Goal: Task Accomplishment & Management: Use online tool/utility

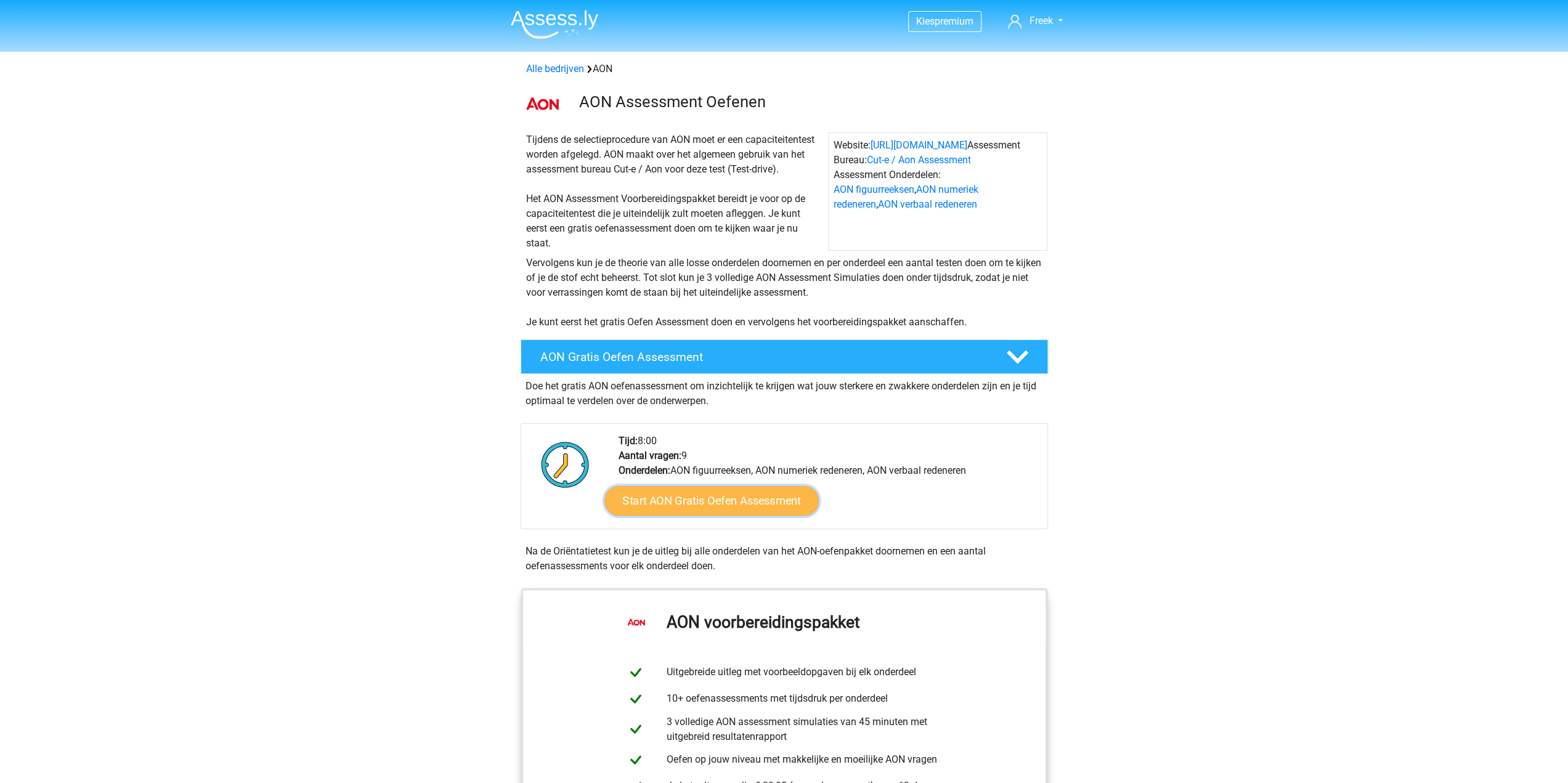
click at [706, 503] on link "Start AON Gratis Oefen Assessment" at bounding box center [711, 500] width 214 height 30
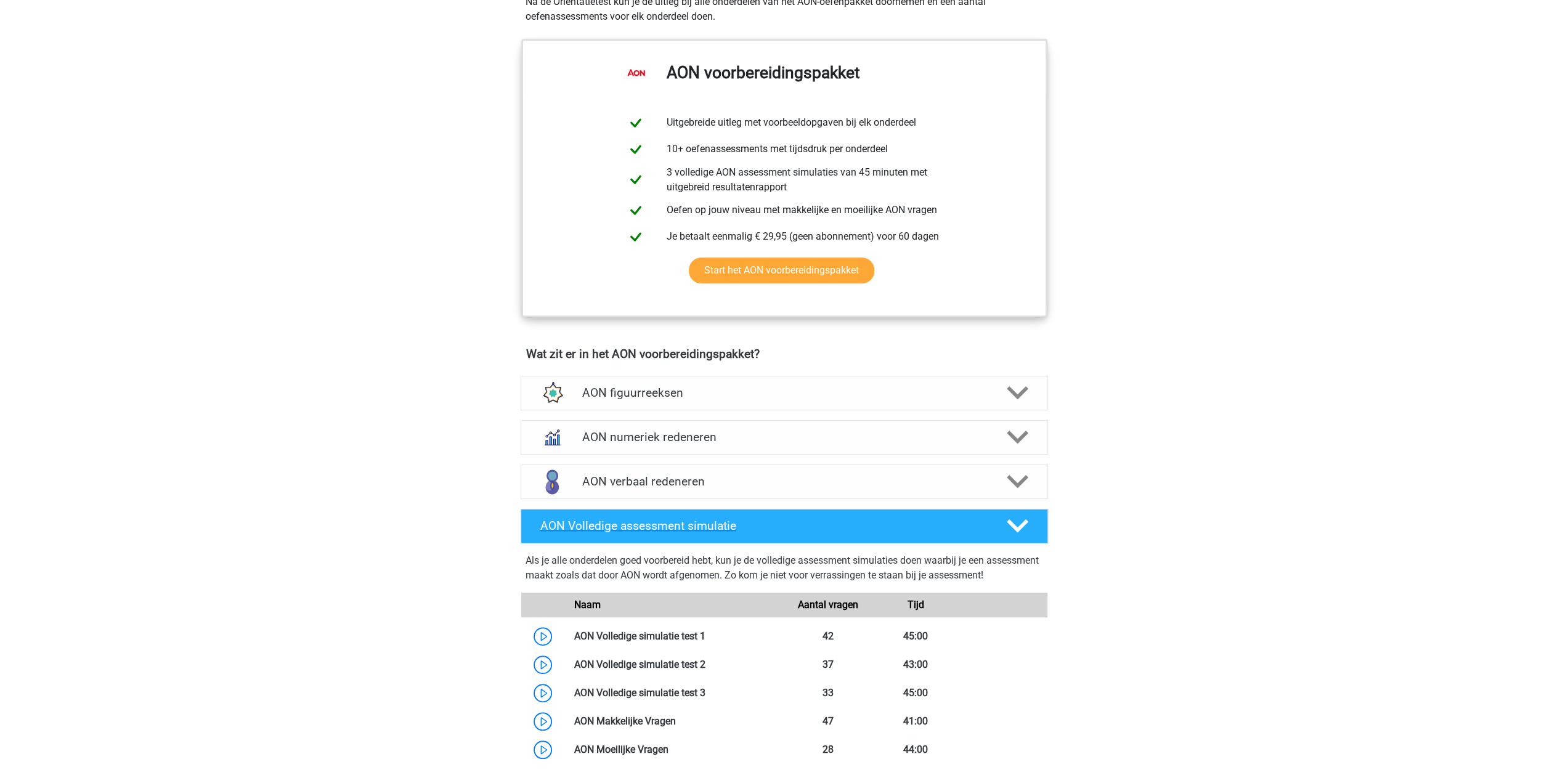
scroll to position [616, 0]
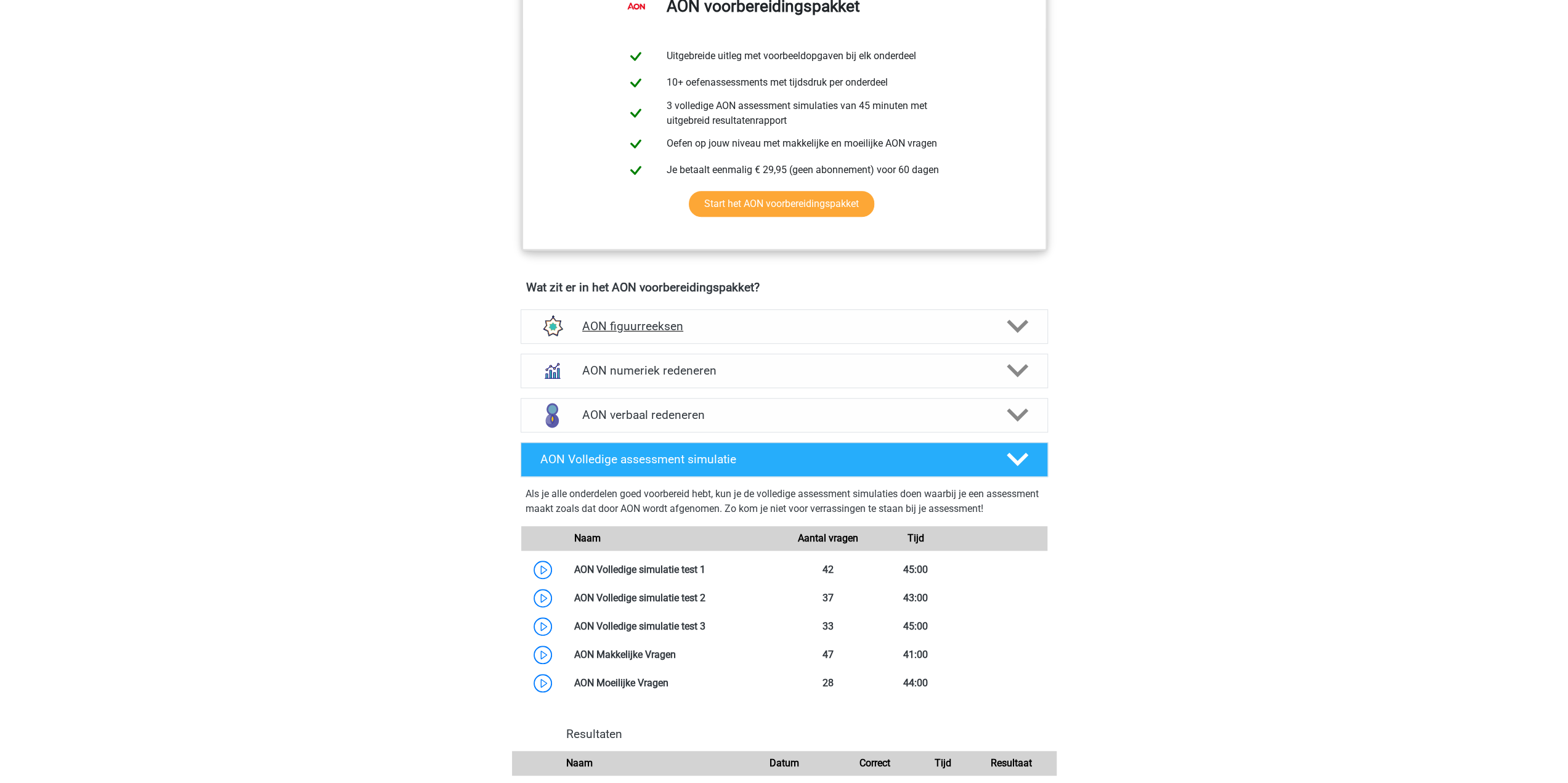
click at [625, 316] on div "AON figuurreeksen" at bounding box center [784, 326] width 527 height 34
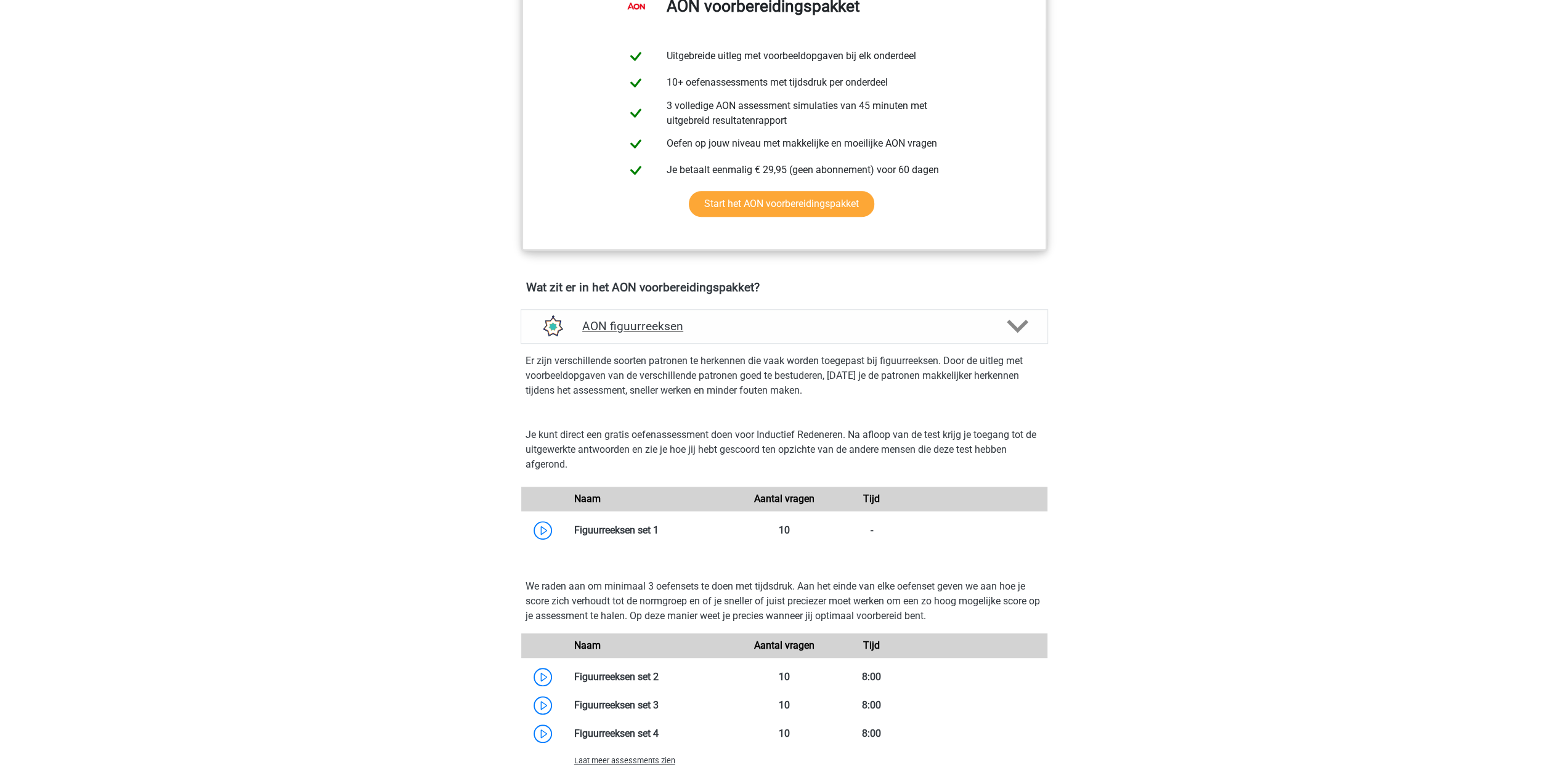
click at [625, 316] on div "AON figuurreeksen" at bounding box center [784, 326] width 527 height 34
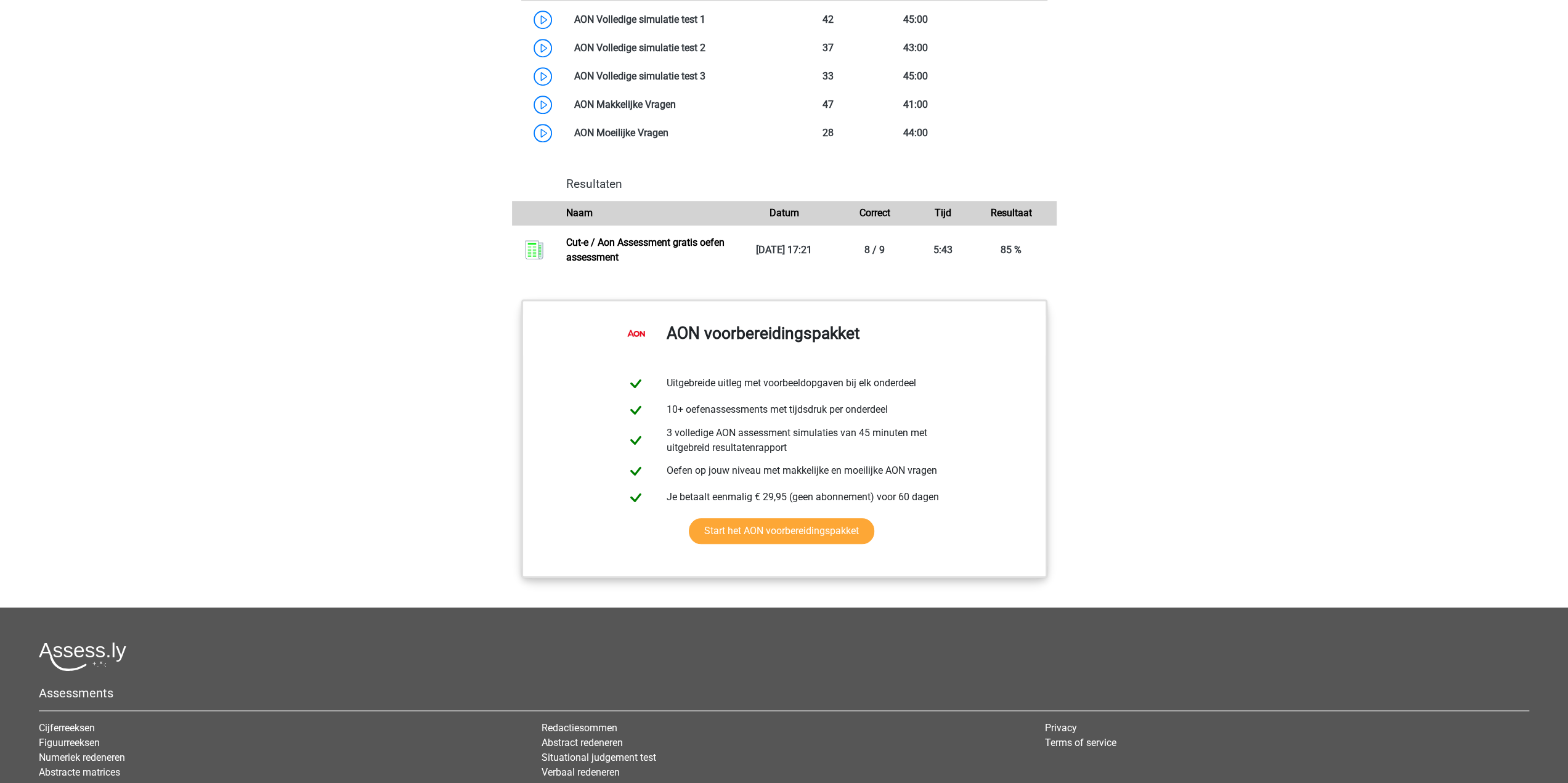
scroll to position [1170, 0]
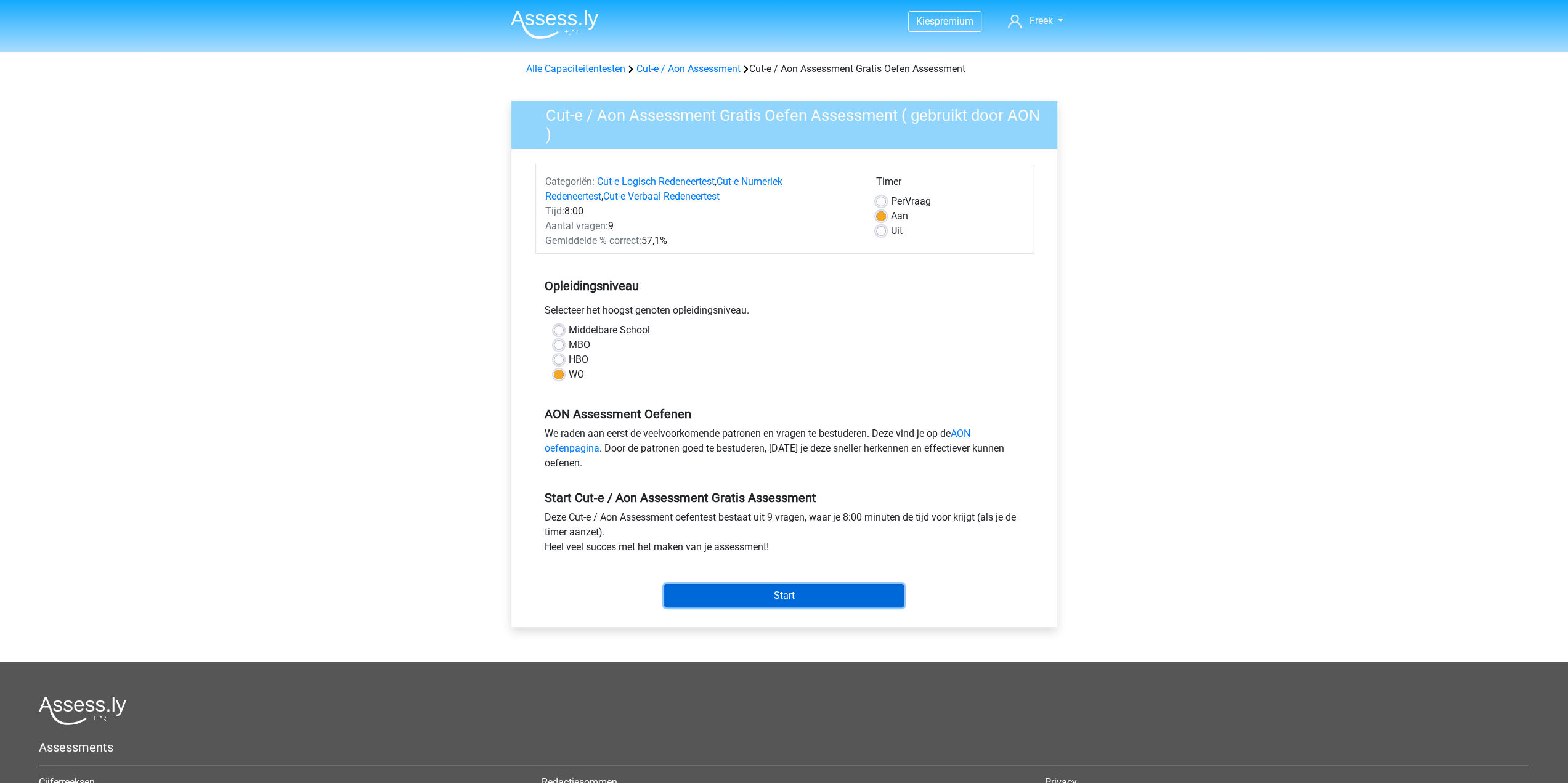
click at [752, 599] on input "Start" at bounding box center [783, 595] width 240 height 23
